Goal: Information Seeking & Learning: Learn about a topic

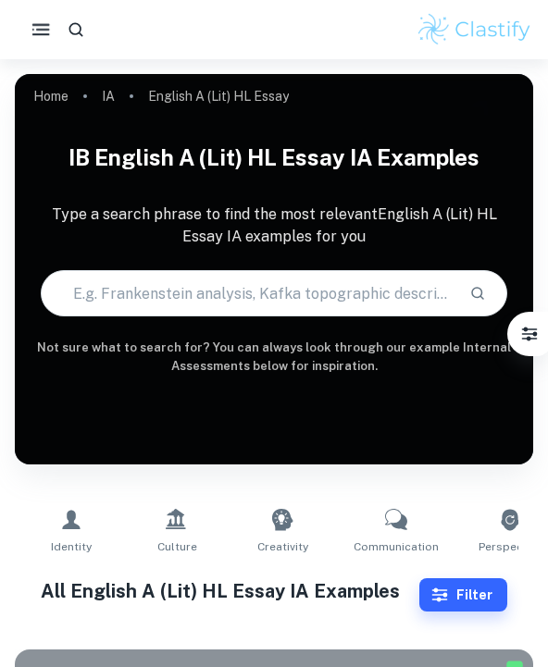
click at [37, 31] on icon "button" at bounding box center [41, 30] width 23 height 23
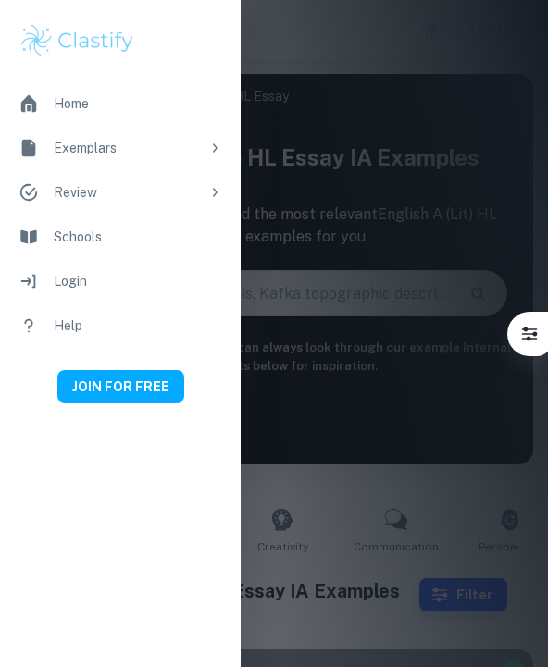
click at [271, 154] on div at bounding box center [274, 333] width 548 height 667
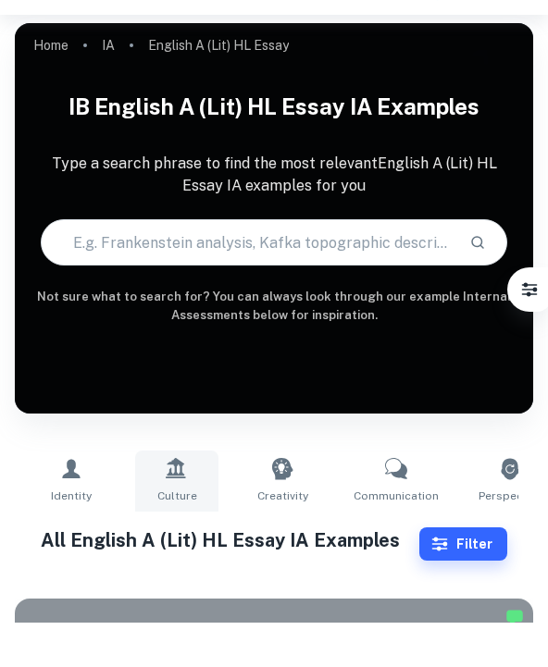
scroll to position [30, 0]
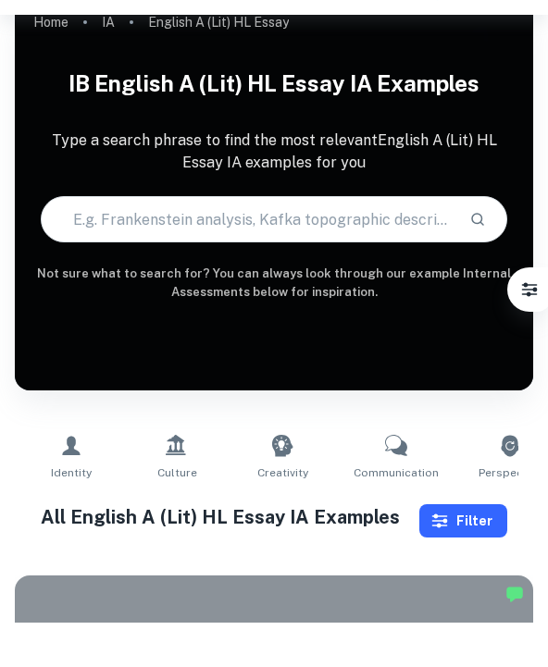
click at [346, 556] on icon "button" at bounding box center [439, 565] width 19 height 19
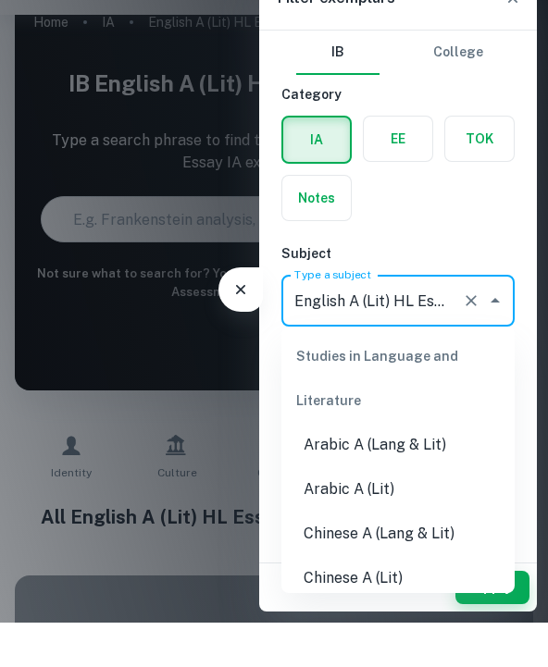
click at [346, 328] on input "English A (Lit) HL Essay" at bounding box center [372, 345] width 165 height 35
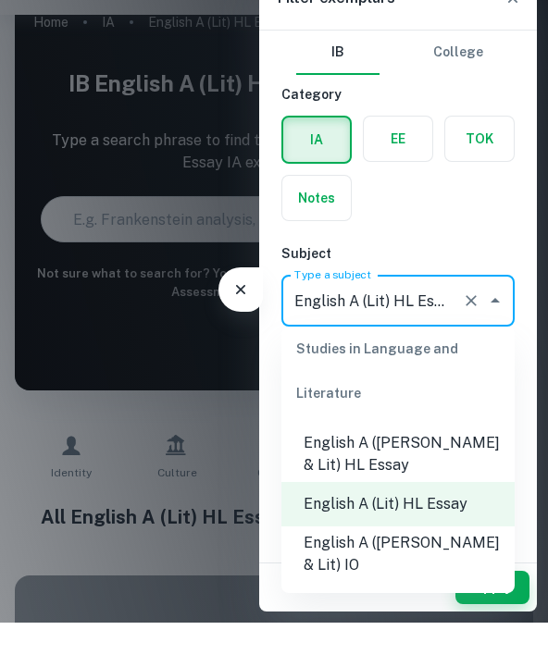
scroll to position [248, 0]
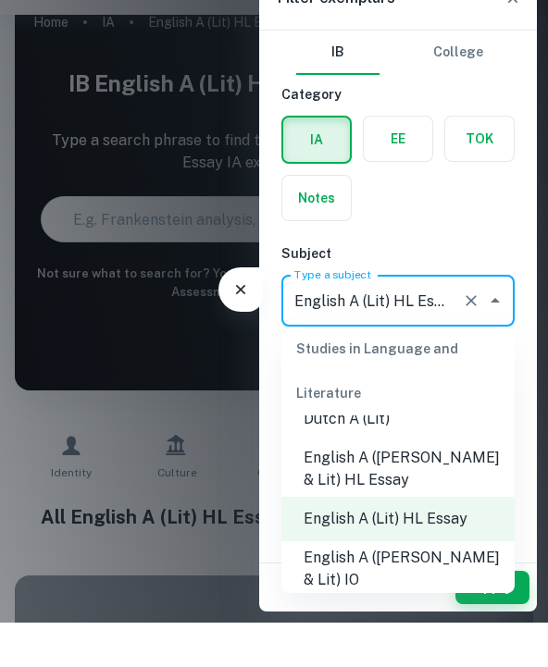
click at [346, 486] on li "English A ([PERSON_NAME] & Lit) HL Essay" at bounding box center [397, 514] width 233 height 56
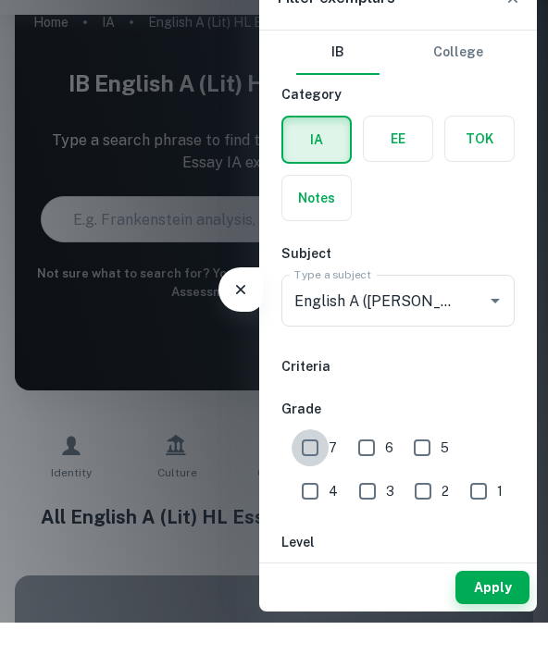
click at [308, 474] on input "7" at bounding box center [309, 492] width 37 height 37
checkbox input "true"
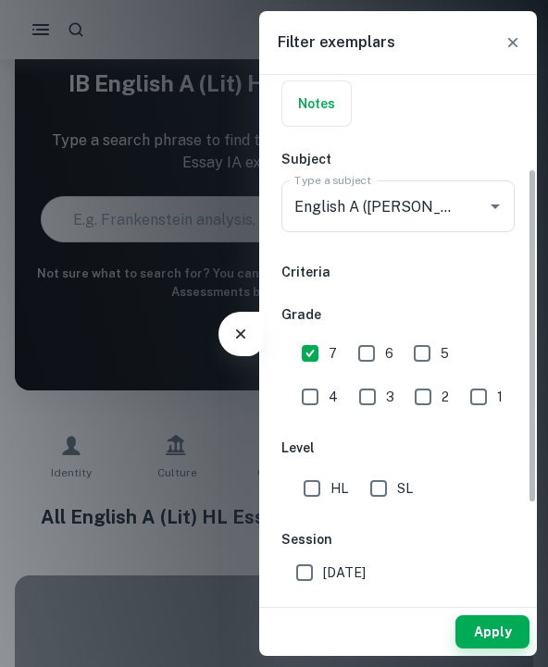
scroll to position [173, 0]
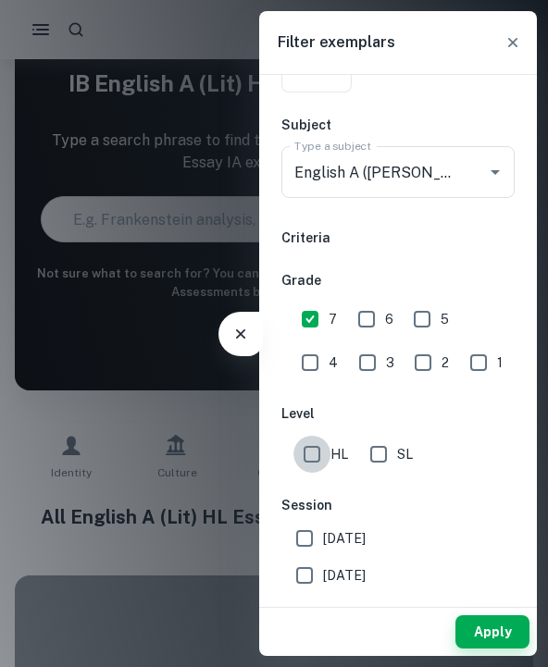
click at [313, 464] on input "HL" at bounding box center [311, 454] width 37 height 37
checkbox input "true"
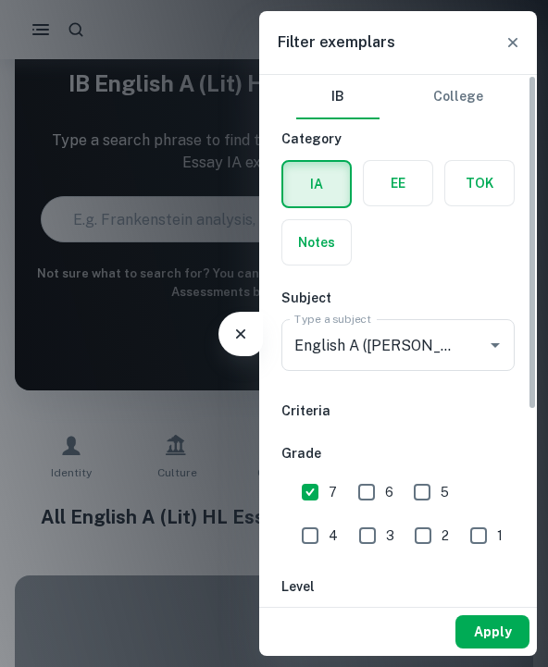
scroll to position [0, 0]
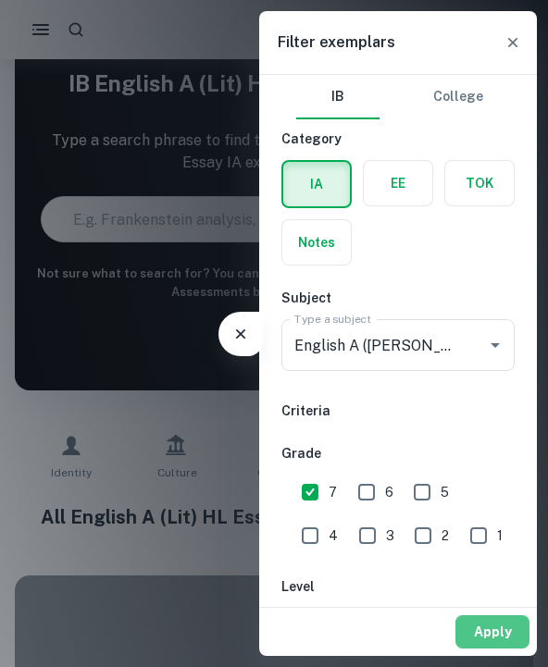
click at [346, 584] on button "Apply" at bounding box center [492, 631] width 74 height 33
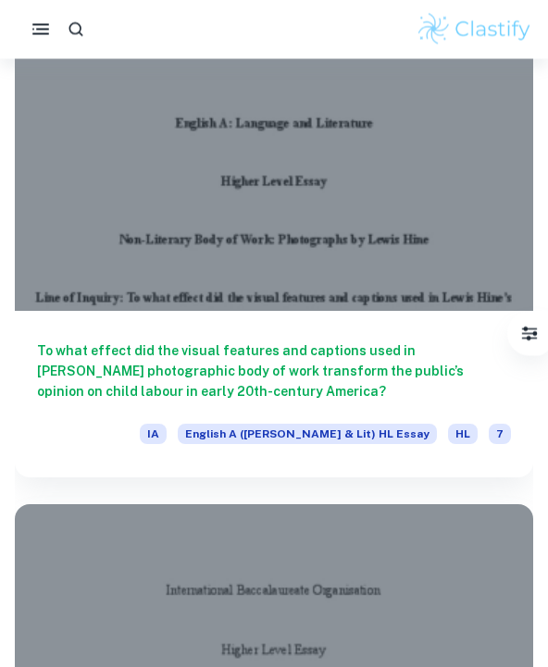
scroll to position [16724, 0]
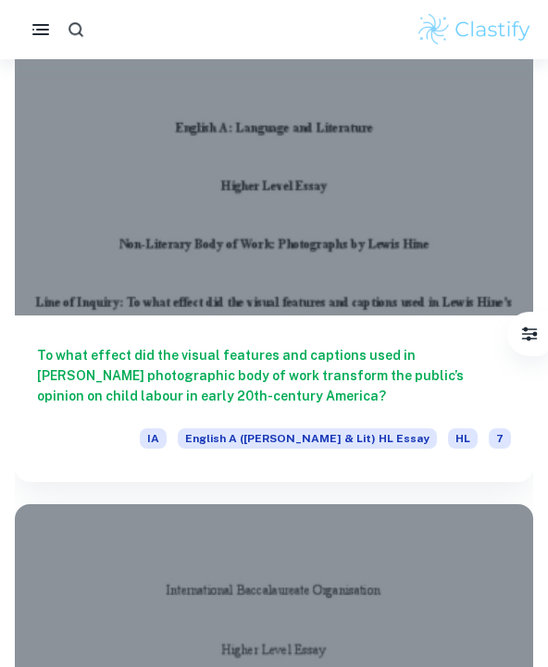
click at [77, 29] on icon "button" at bounding box center [76, 29] width 19 height 19
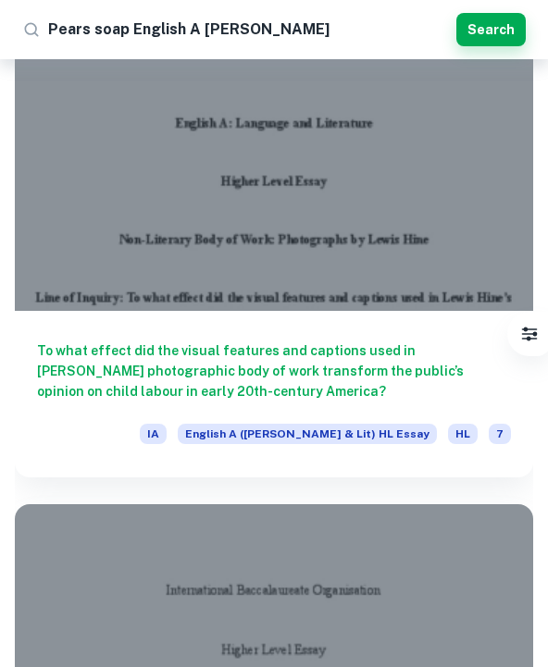
type input "Pears soap English A HL essay"
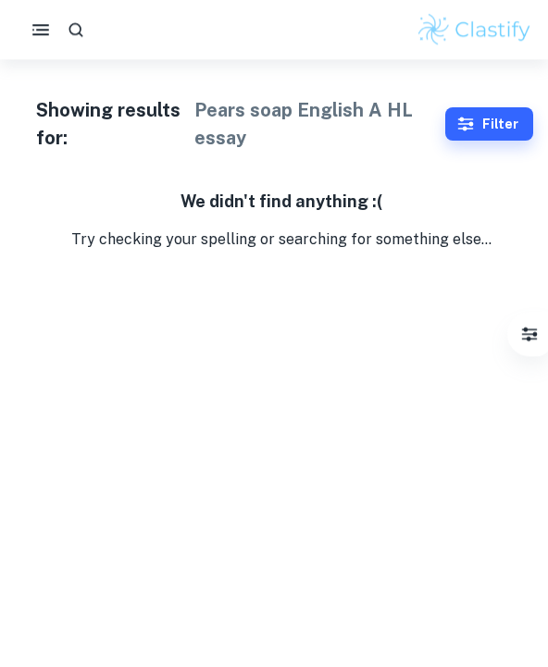
click at [175, 36] on div at bounding box center [274, 29] width 548 height 37
click at [69, 38] on icon "button" at bounding box center [76, 29] width 19 height 19
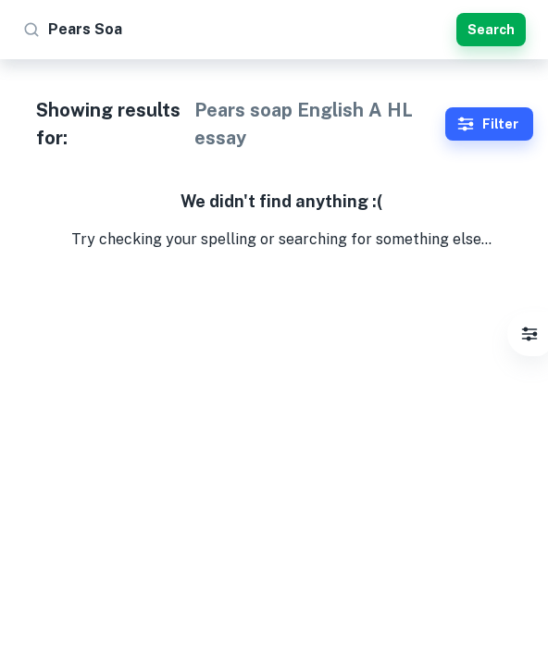
type input "Pears Soap"
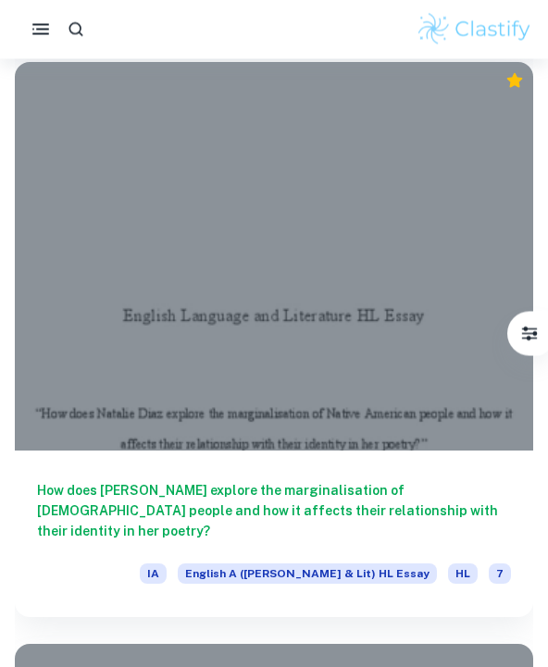
scroll to position [14852, 0]
click at [135, 295] on div at bounding box center [274, 256] width 518 height 389
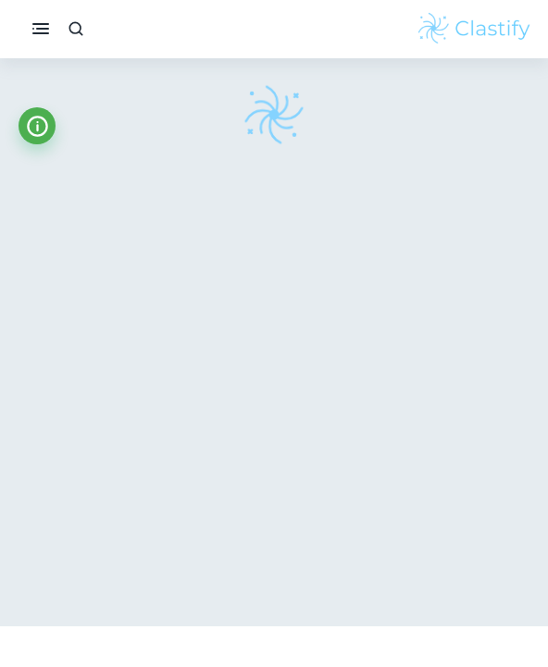
scroll to position [78, 0]
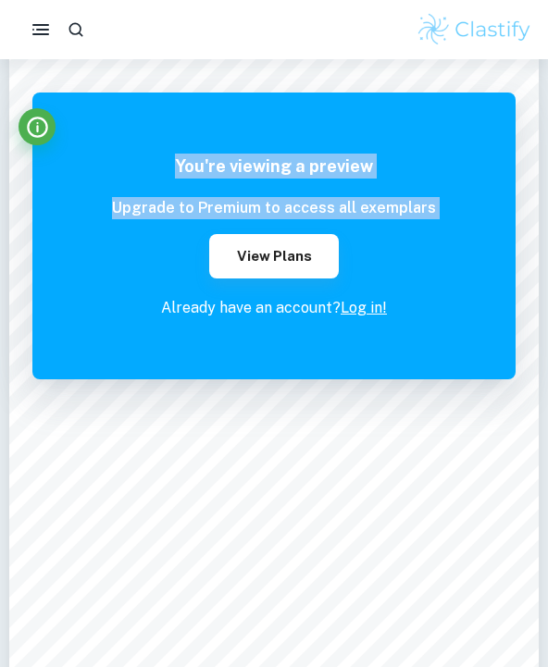
drag, startPoint x: 241, startPoint y: 258, endPoint x: 547, endPoint y: 295, distance: 307.6
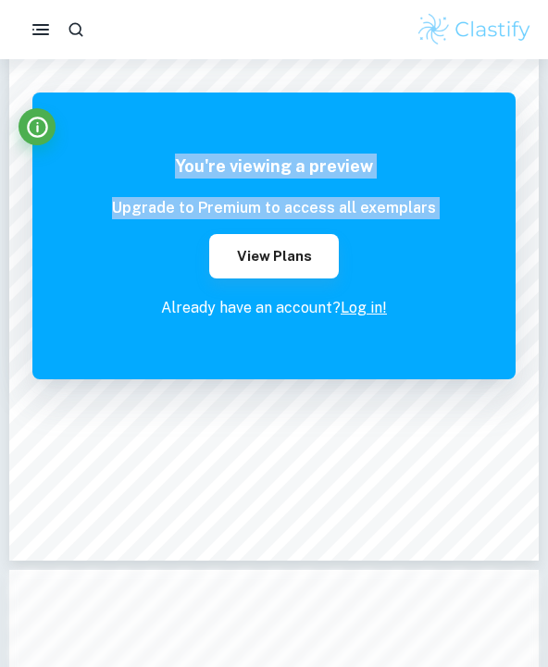
scroll to position [222, 0]
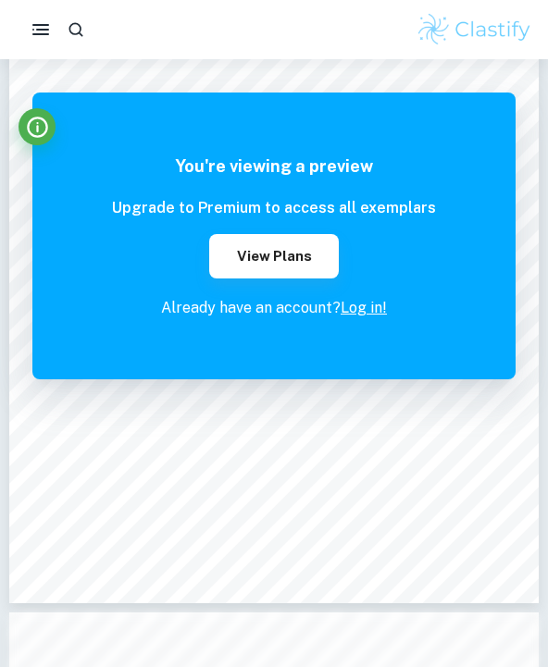
click at [346, 314] on link "Log in!" at bounding box center [363, 308] width 46 height 18
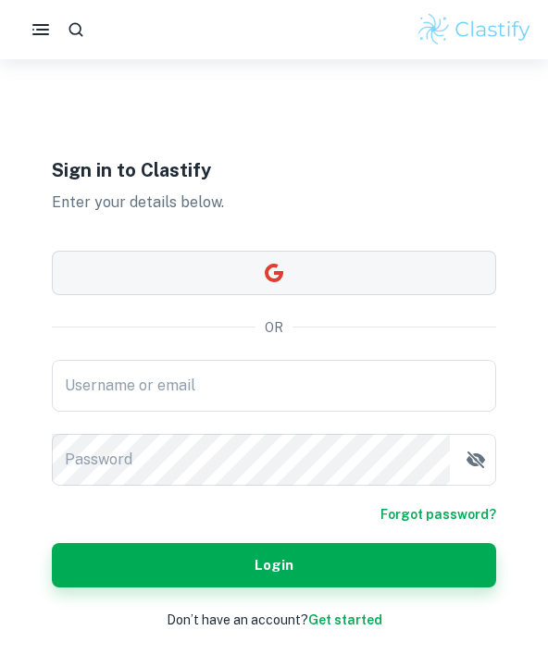
click at [279, 295] on button "button" at bounding box center [274, 273] width 444 height 44
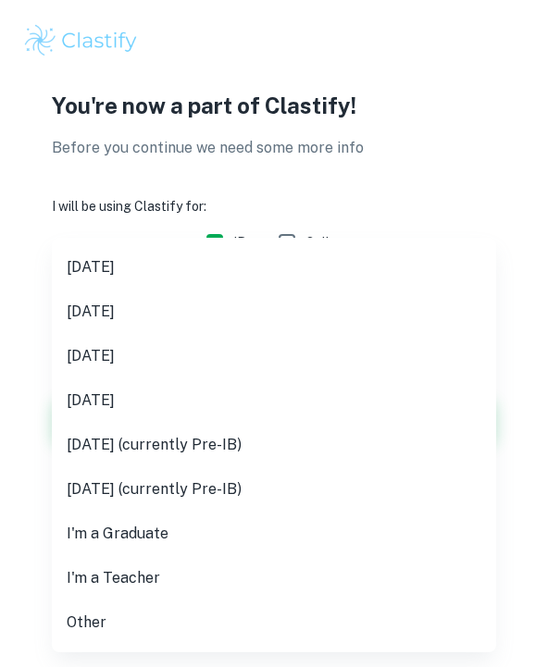
scroll to position [1, 0]
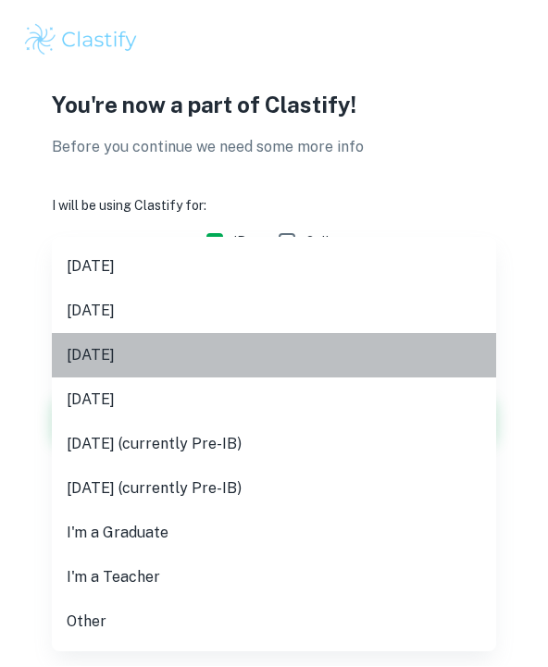
click at [112, 359] on li "[DATE]" at bounding box center [274, 356] width 444 height 44
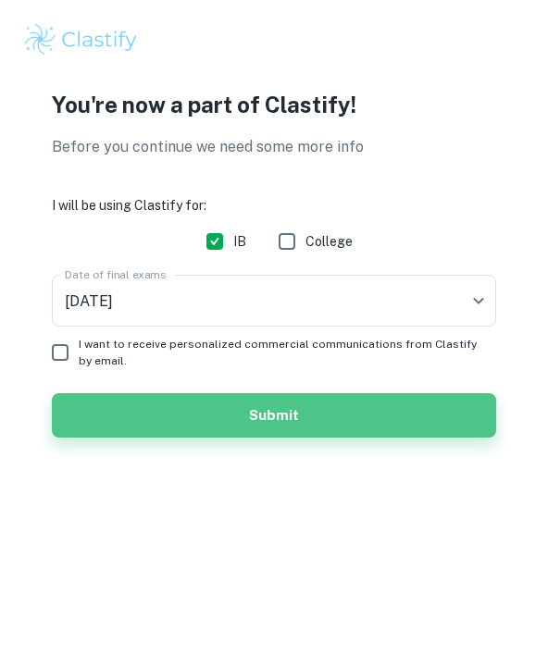
click at [92, 409] on button "Submit" at bounding box center [274, 416] width 444 height 44
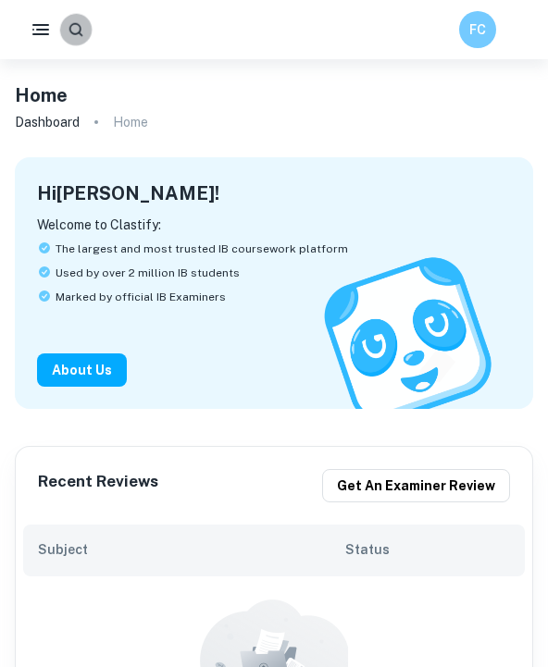
click at [63, 34] on button "button" at bounding box center [76, 30] width 32 height 32
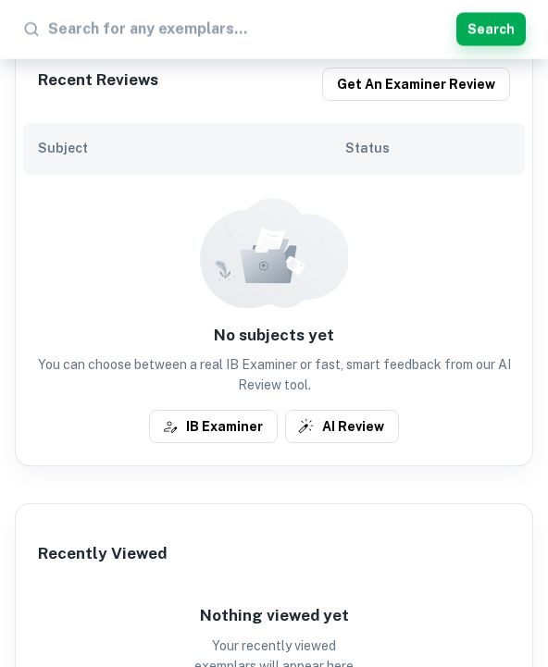
scroll to position [306, 0]
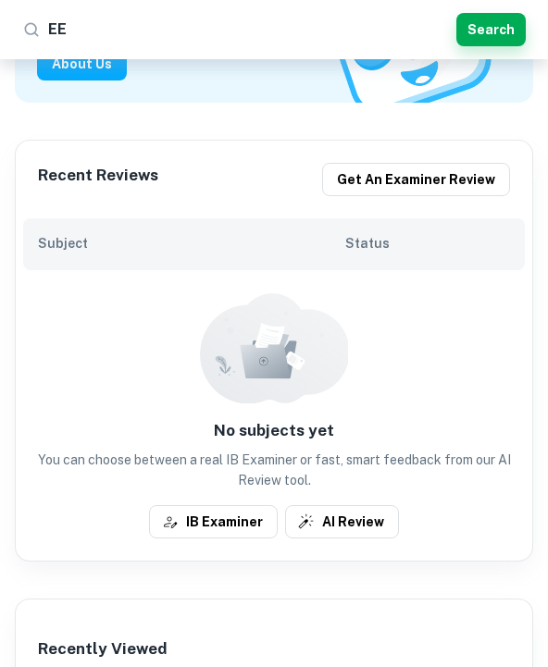
type input "E"
type input "I"
type input "English A IA"
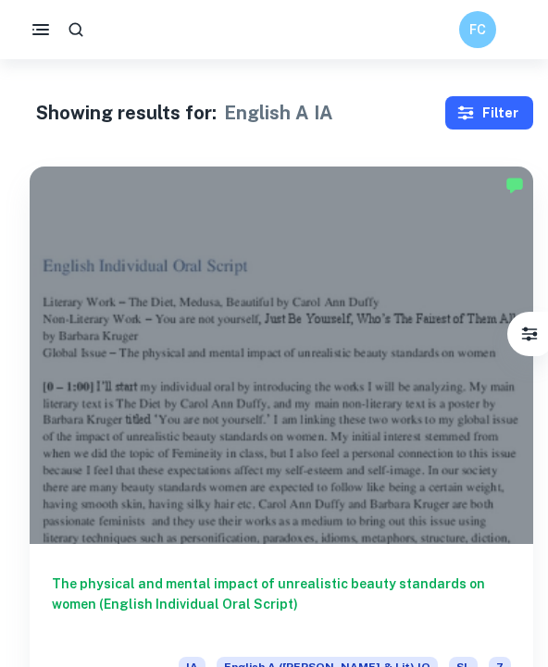
click at [475, 119] on icon "button" at bounding box center [465, 113] width 19 height 19
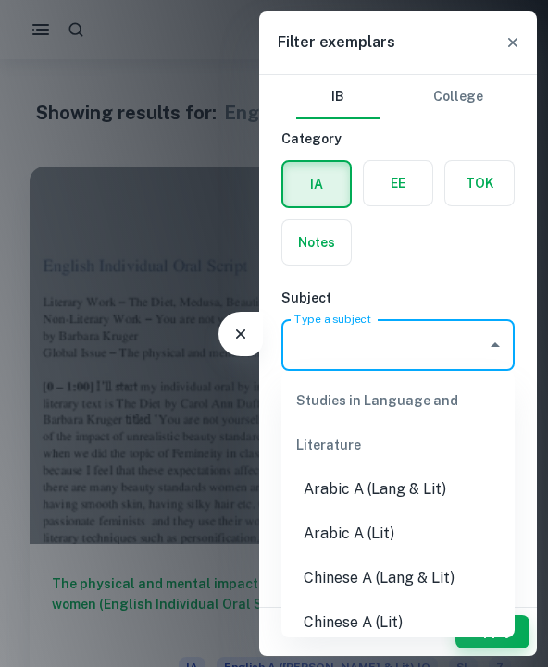
click at [371, 358] on input "Type a subject" at bounding box center [384, 345] width 189 height 35
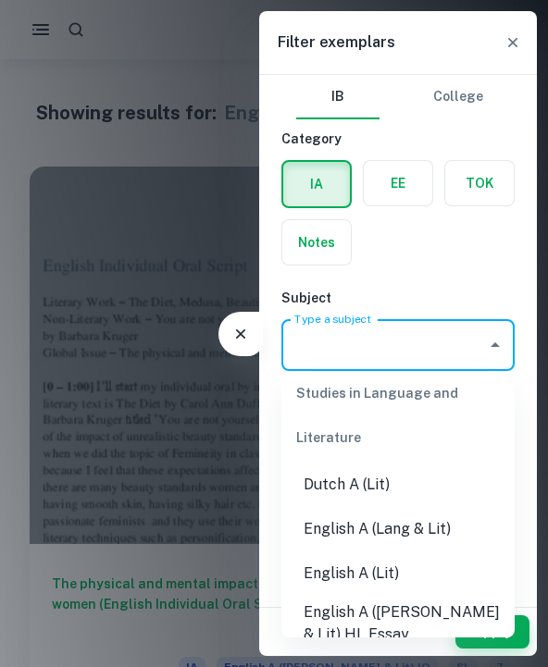
scroll to position [242, 0]
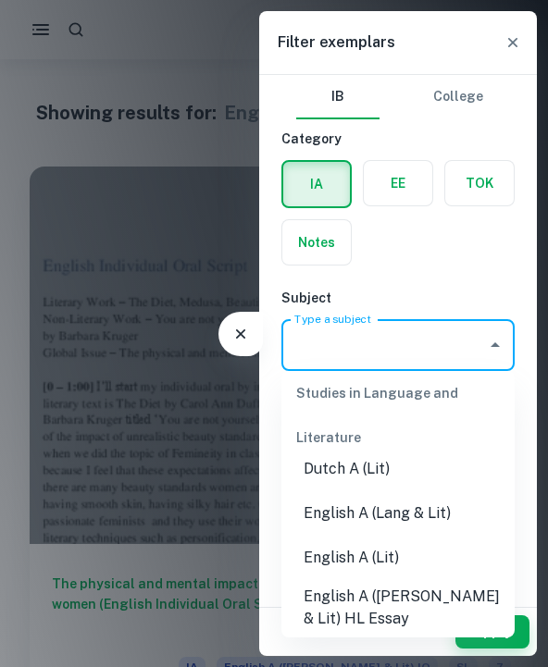
click at [362, 520] on li "English A (Lang & Lit)" at bounding box center [397, 513] width 233 height 44
type input "English A (Lang & Lit)"
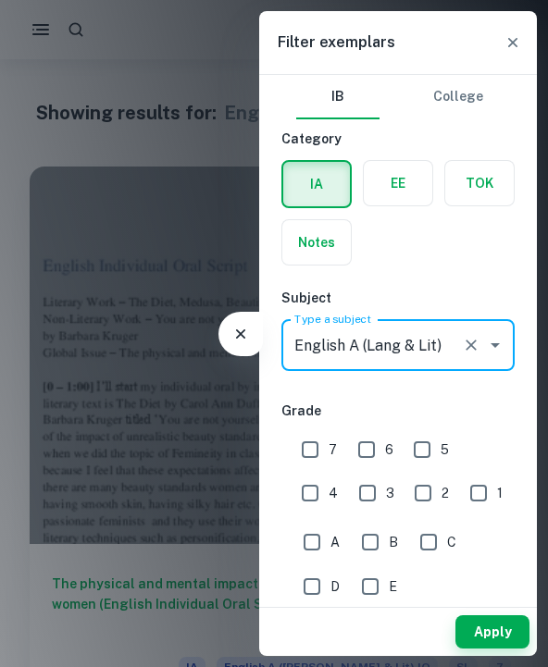
click at [302, 447] on input "7" at bounding box center [309, 449] width 37 height 37
checkbox input "true"
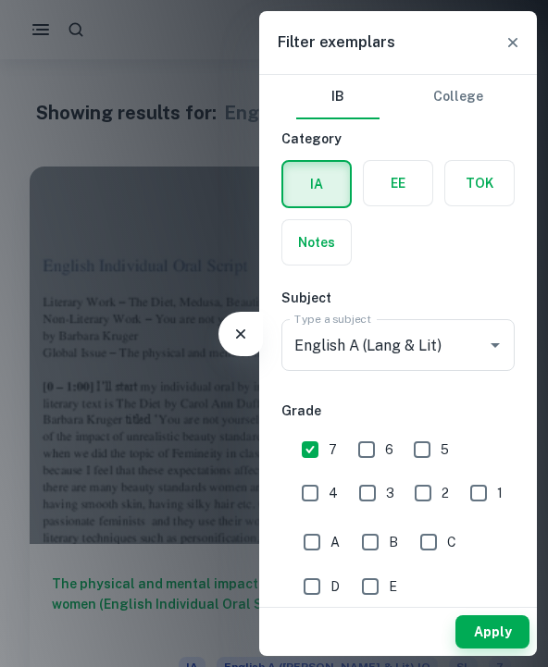
click at [340, 447] on div "7" at bounding box center [324, 447] width 56 height 43
click at [372, 456] on input "6" at bounding box center [366, 449] width 37 height 37
checkbox input "true"
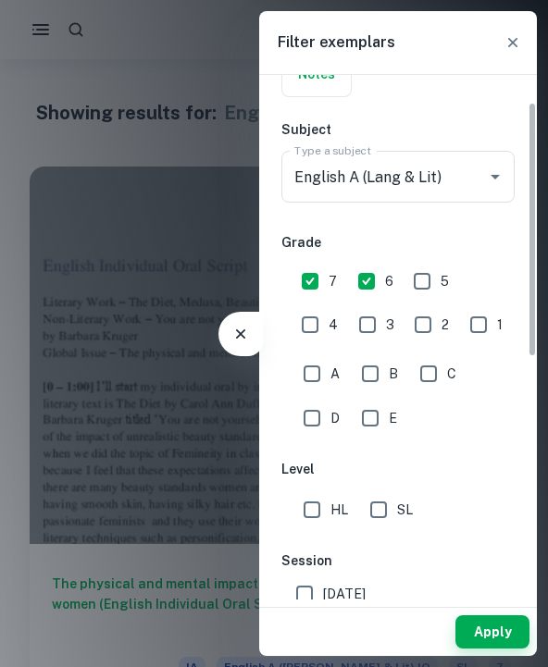
scroll to position [199, 0]
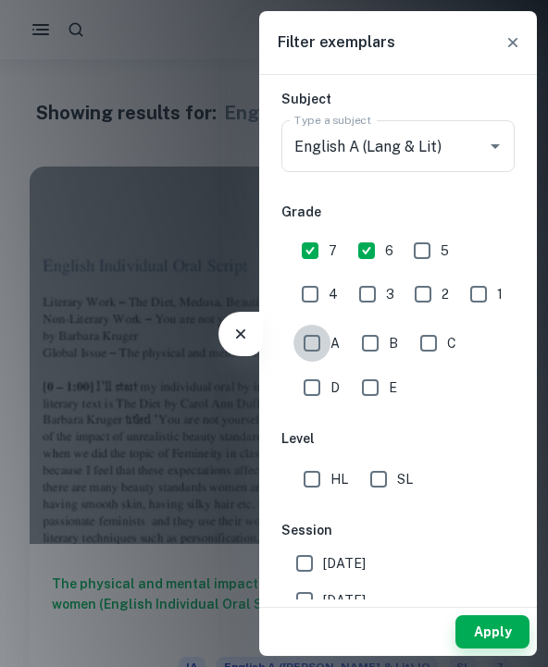
click at [316, 352] on input "A" at bounding box center [311, 343] width 37 height 37
checkbox input "true"
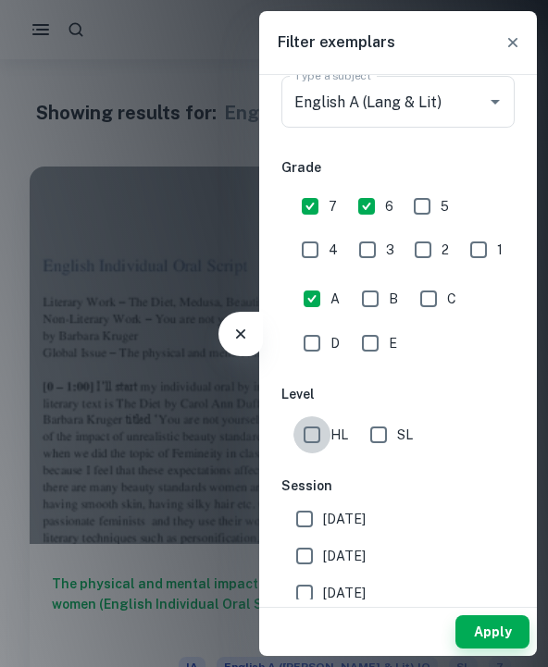
click at [314, 448] on input "HL" at bounding box center [311, 434] width 37 height 37
checkbox input "true"
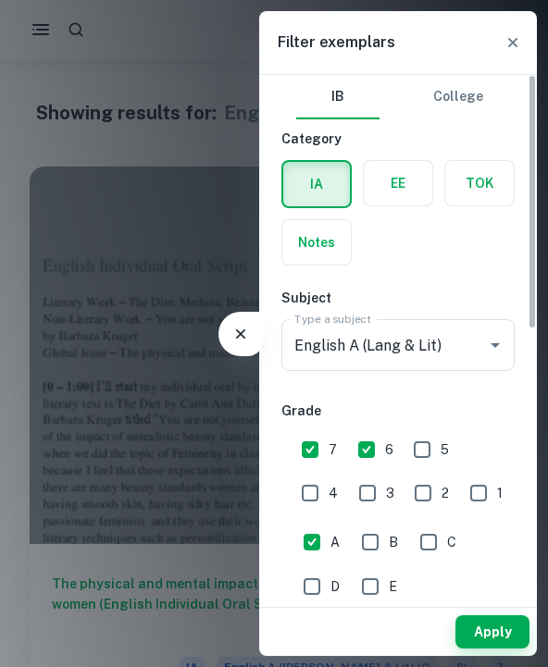
scroll to position [0, 0]
click at [486, 635] on button "Apply" at bounding box center [492, 631] width 74 height 33
